Goal: Check status: Check status

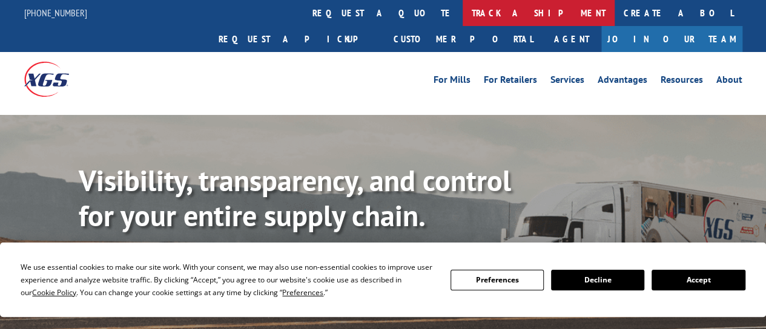
click at [463, 16] on link "track a shipment" at bounding box center [539, 13] width 152 height 26
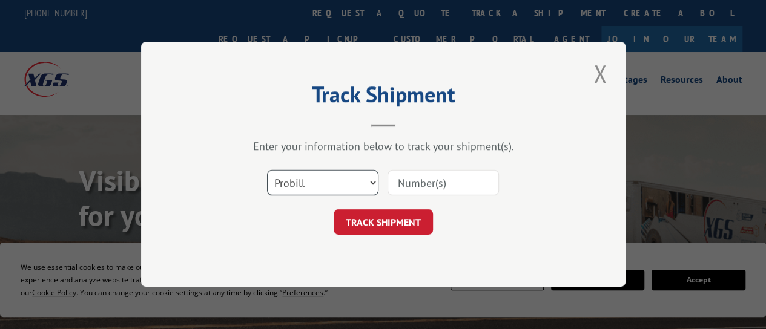
click at [307, 176] on select "Select category... Probill BOL PO" at bounding box center [322, 183] width 111 height 25
select select "bol"
click at [267, 171] on select "Select category... Probill BOL PO" at bounding box center [322, 183] width 111 height 25
drag, startPoint x: 436, startPoint y: 180, endPoint x: 406, endPoint y: 188, distance: 31.4
click at [406, 188] on input at bounding box center [443, 183] width 111 height 25
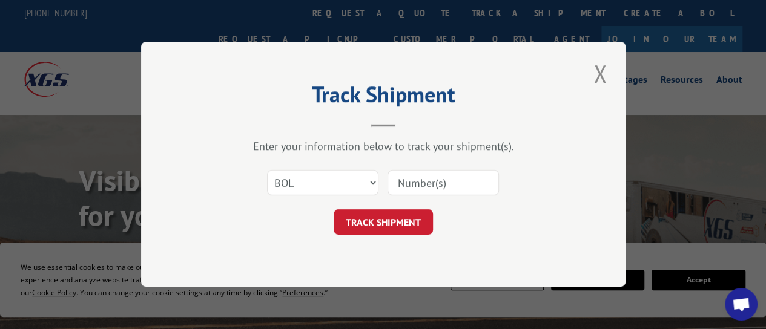
paste input "15170104"
type input "15170104"
click button "TRACK SHIPMENT" at bounding box center [383, 222] width 99 height 25
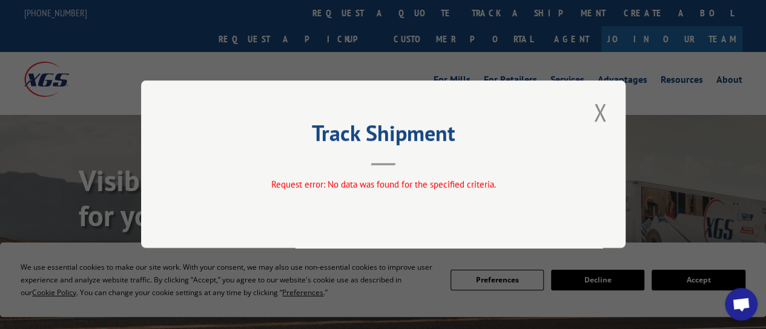
click at [610, 113] on div "Track Shipment Request error: No data was found for the specified criteria." at bounding box center [383, 165] width 485 height 168
click at [605, 114] on button "Close modal" at bounding box center [600, 112] width 21 height 33
